Goal: Find specific page/section: Find specific page/section

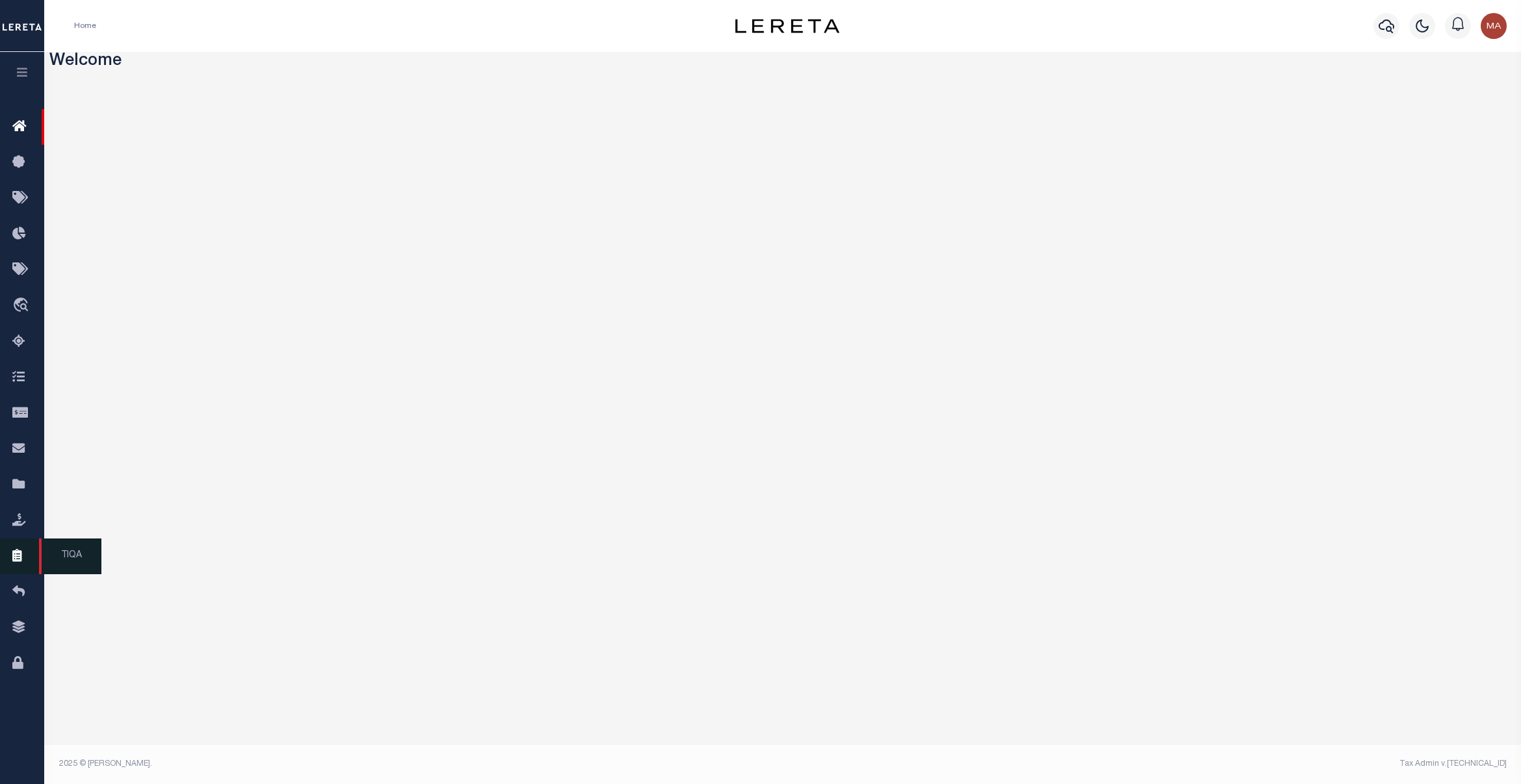
click at [25, 554] on icon at bounding box center [23, 556] width 20 height 16
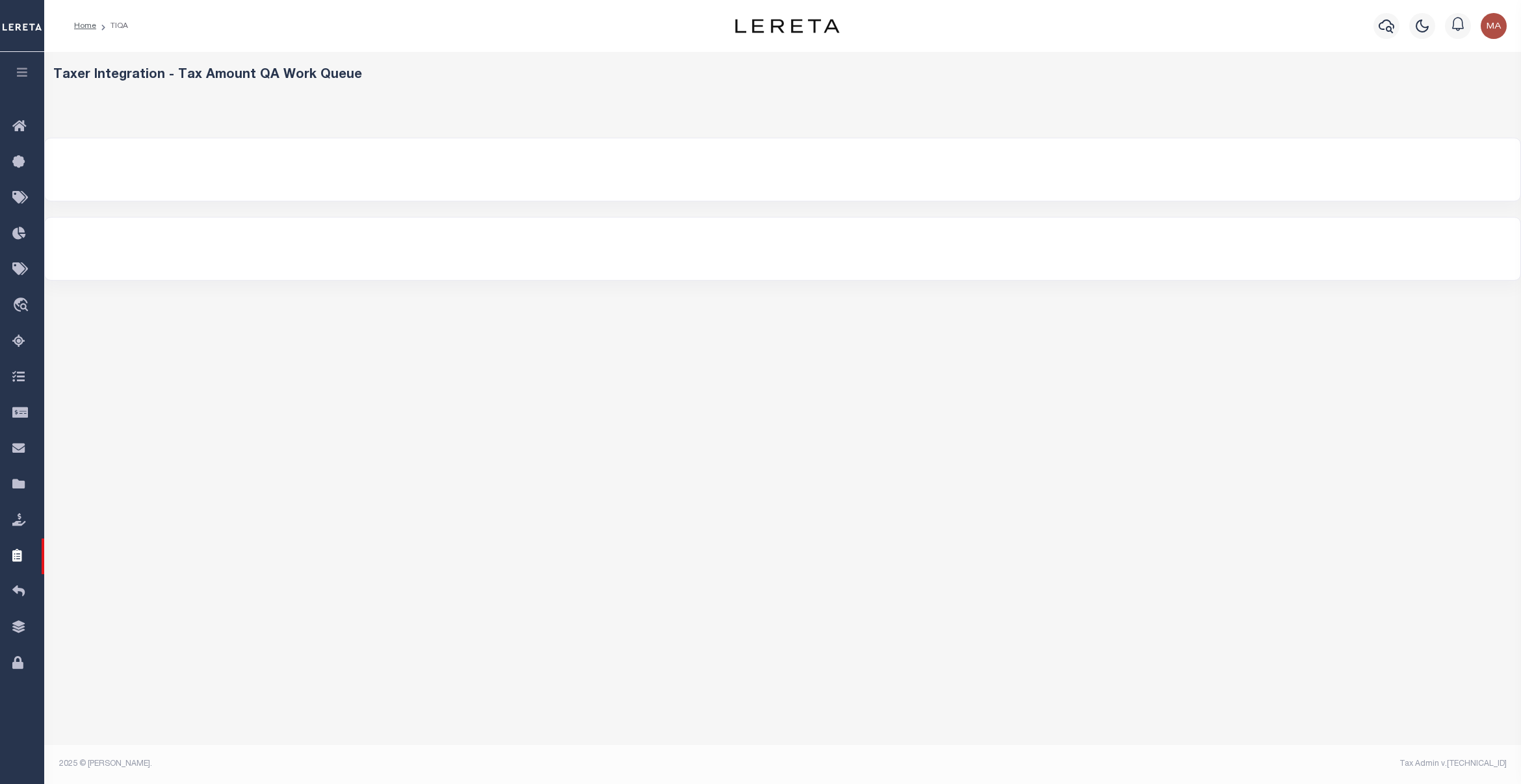
select select "200"
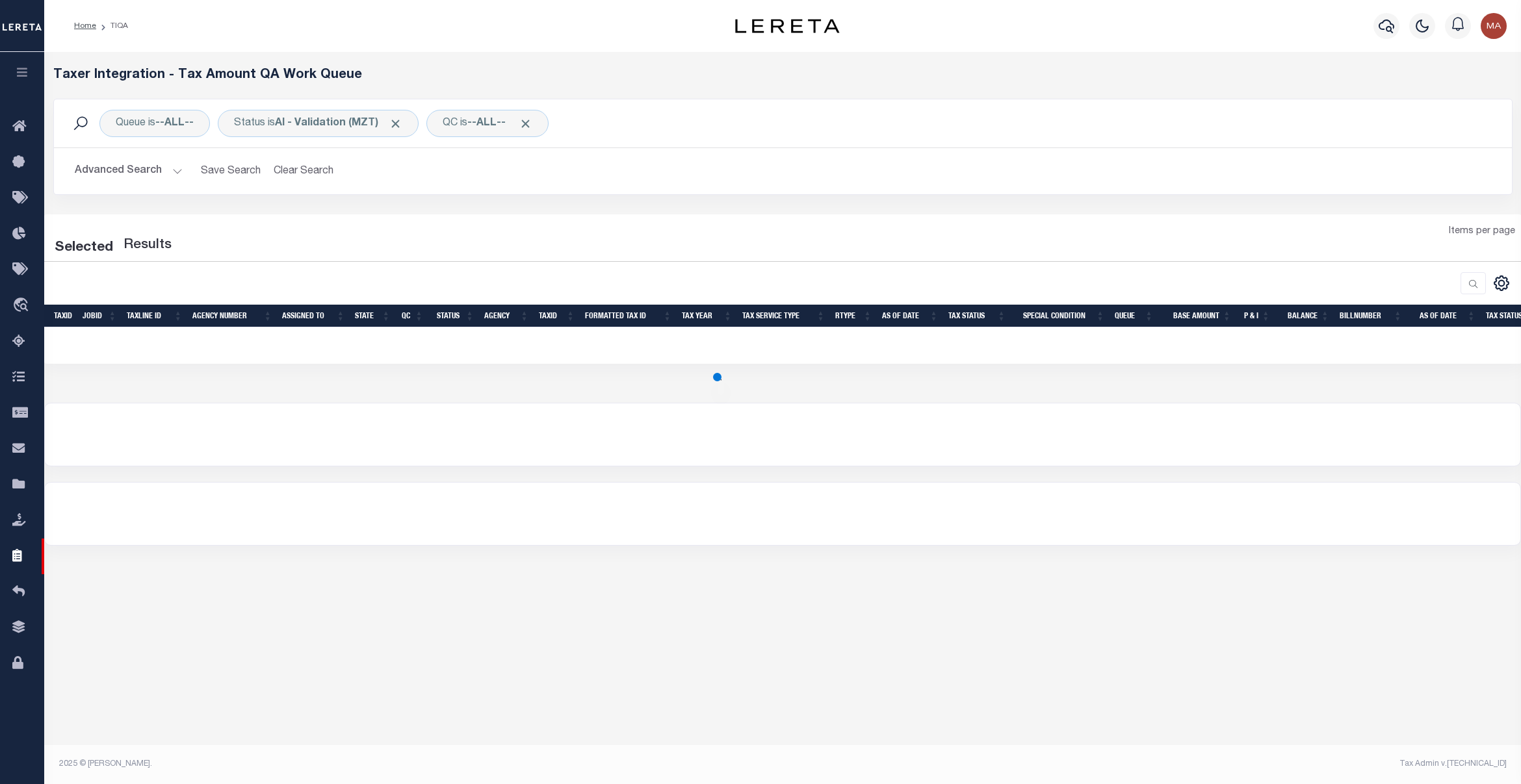
select select "200"
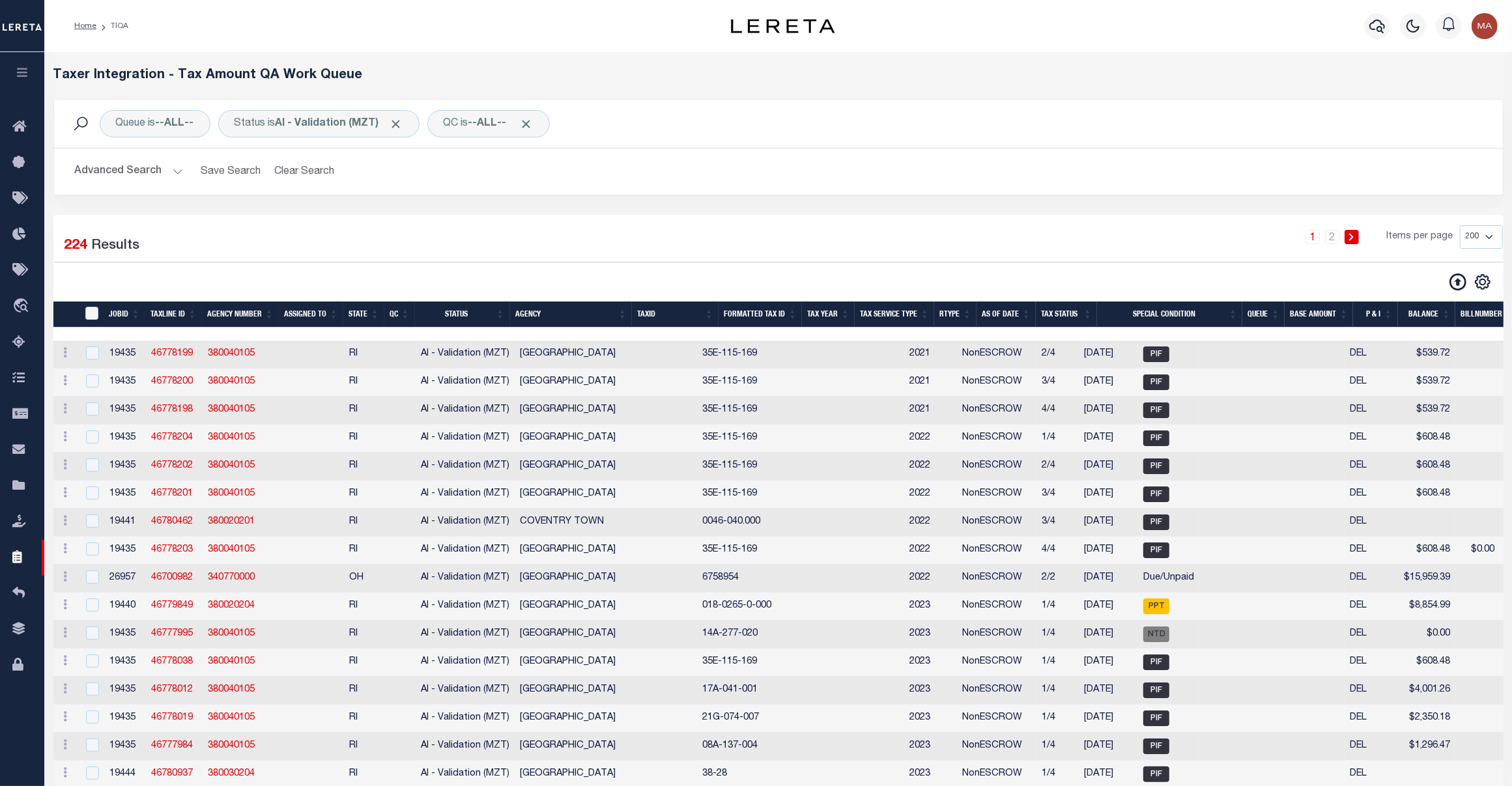
click at [157, 177] on button "Advanced Search" at bounding box center [129, 171] width 108 height 26
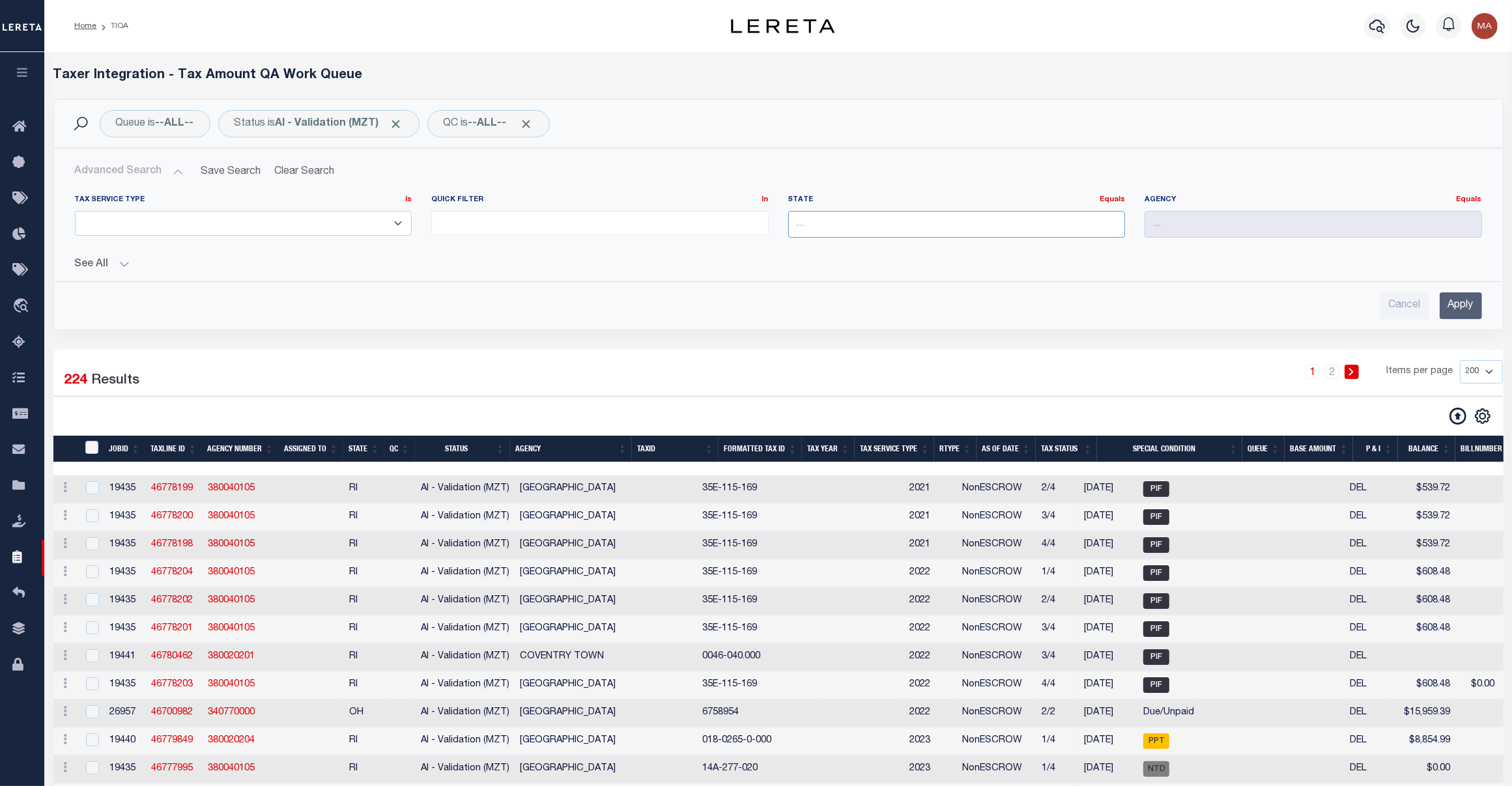
click at [1028, 223] on input "text" at bounding box center [957, 224] width 338 height 26
click at [930, 250] on div "MD" at bounding box center [957, 249] width 336 height 20
type input "MD"
click at [1460, 303] on input "Apply" at bounding box center [1461, 305] width 43 height 26
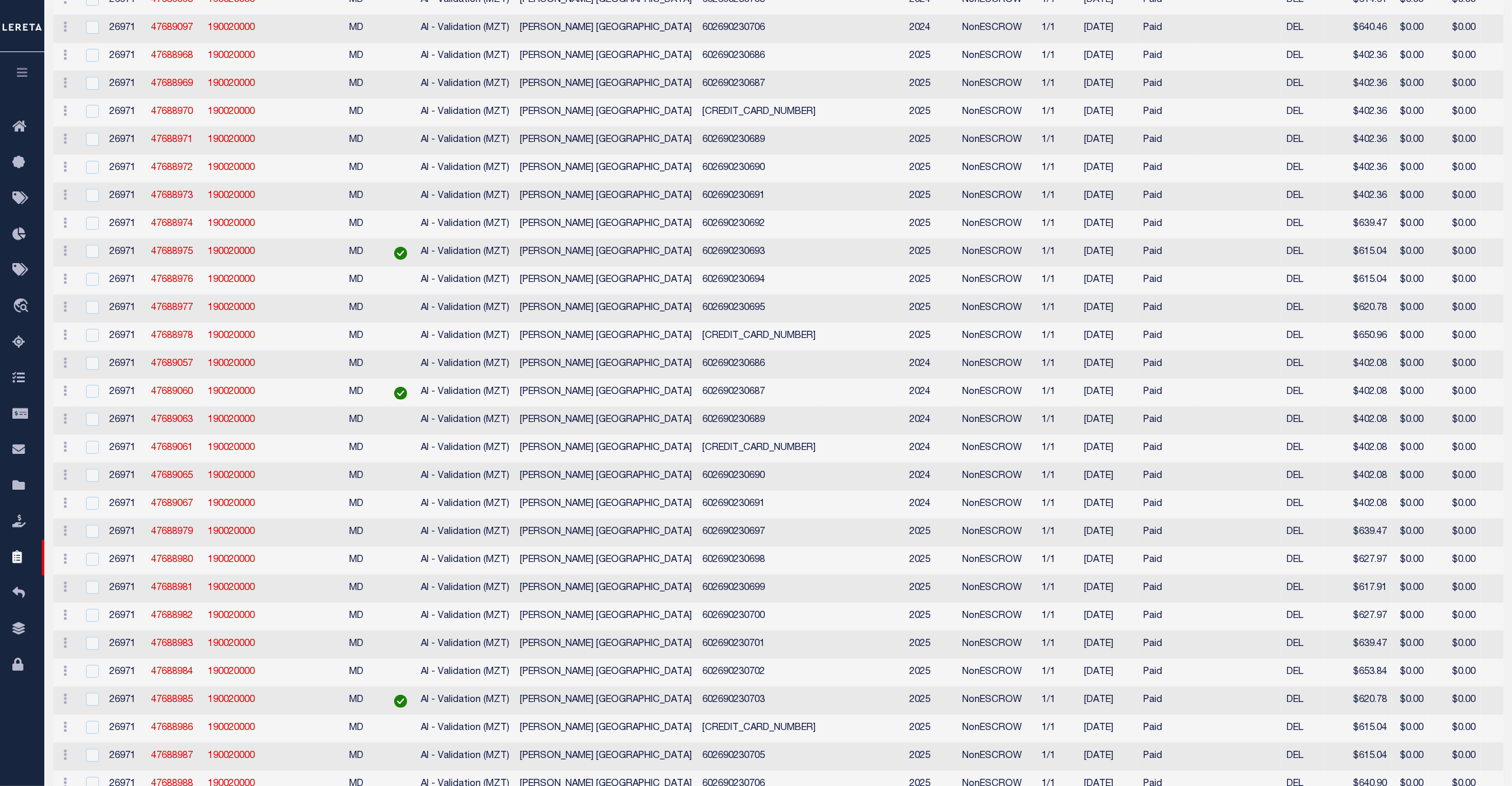
scroll to position [28, 0]
